Goal: Task Accomplishment & Management: Use online tool/utility

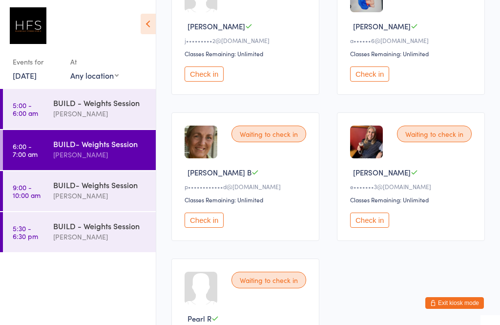
scroll to position [194, 0]
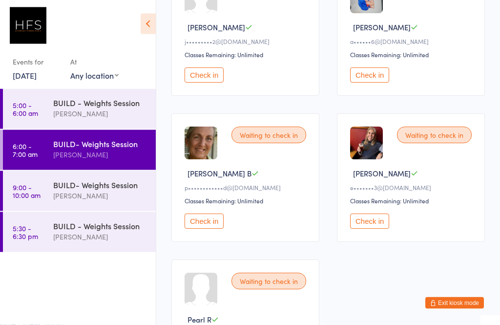
click at [82, 186] on div "BUILD- Weights Session" at bounding box center [100, 184] width 94 height 11
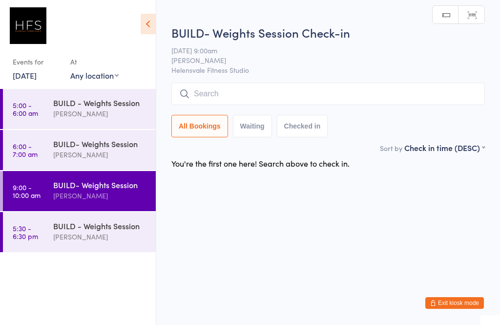
click at [89, 233] on div "[PERSON_NAME]" at bounding box center [100, 236] width 94 height 11
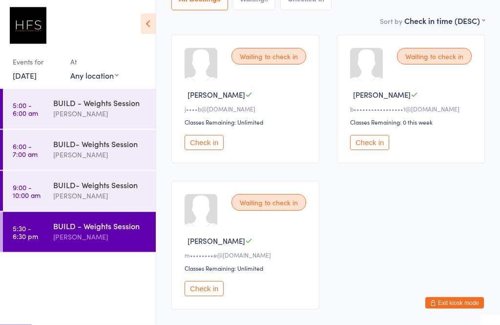
scroll to position [163, 0]
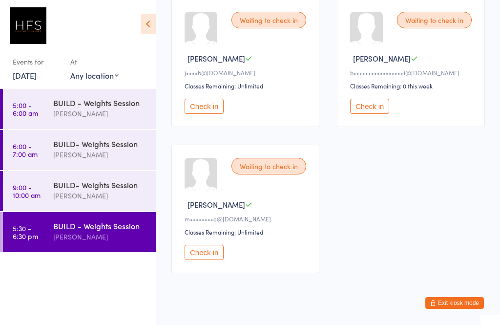
click at [76, 149] on div "BUILD- Weights Session" at bounding box center [100, 143] width 94 height 11
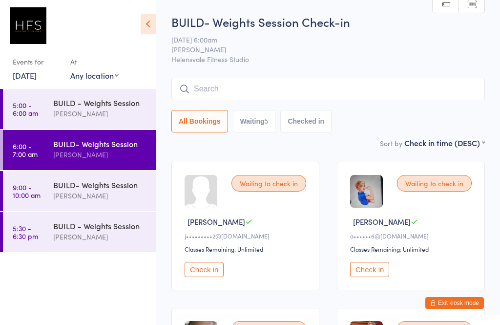
click at [62, 133] on div "BUILD- Weights Session [PERSON_NAME]" at bounding box center [104, 149] width 103 height 39
click at [67, 156] on div "[PERSON_NAME]" at bounding box center [100, 154] width 94 height 11
click at [376, 273] on button "Check in" at bounding box center [369, 269] width 39 height 15
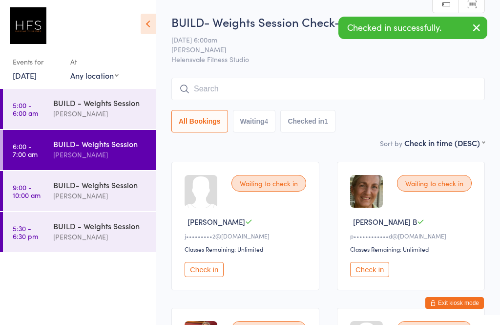
click at [207, 270] on button "Check in" at bounding box center [204, 269] width 39 height 15
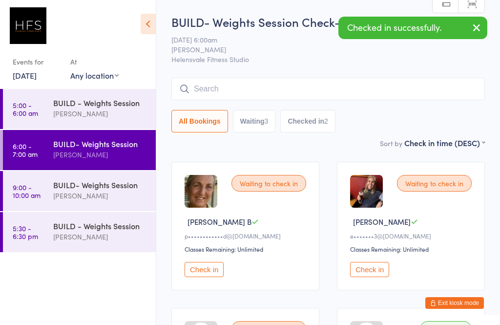
click at [212, 270] on button "Check in" at bounding box center [204, 269] width 39 height 15
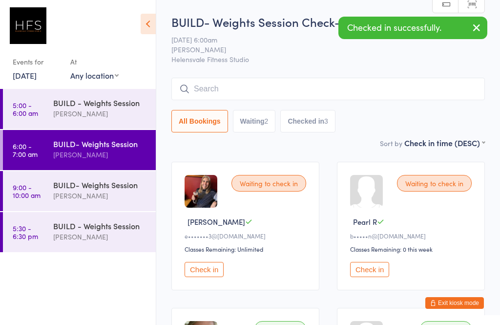
click at [220, 273] on button "Check in" at bounding box center [204, 269] width 39 height 15
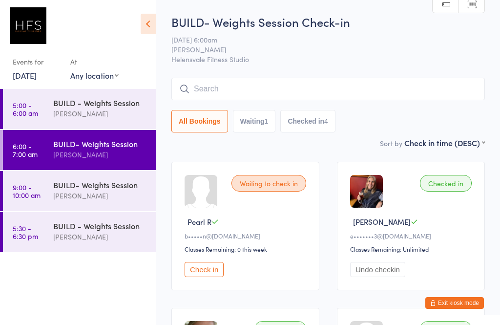
click at [205, 277] on button "Check in" at bounding box center [204, 269] width 39 height 15
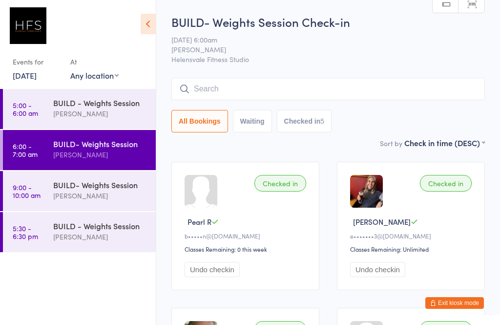
click at [318, 98] on input "search" at bounding box center [327, 89] width 313 height 22
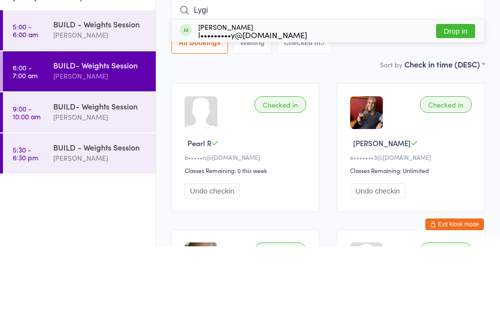
type input "Lygi"
click at [316, 98] on div "[PERSON_NAME] l•••••••••y@[DOMAIN_NAME] Drop in" at bounding box center [328, 109] width 312 height 22
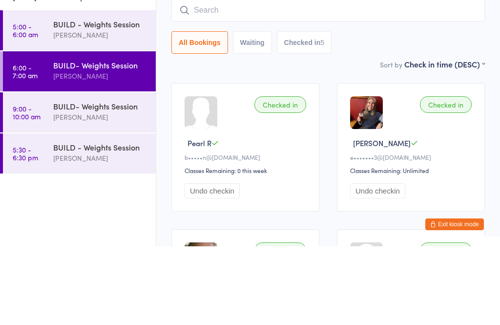
scroll to position [79, 0]
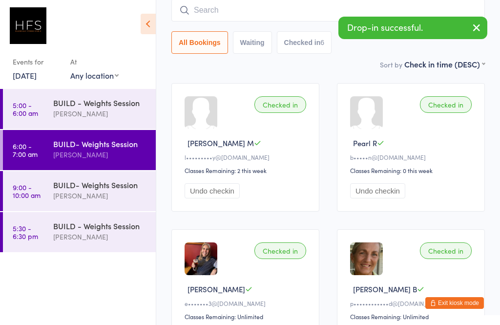
click at [288, 109] on div "Checked in" at bounding box center [280, 104] width 52 height 17
click at [290, 113] on div "Checked in" at bounding box center [280, 104] width 52 height 17
